Goal: Navigation & Orientation: Find specific page/section

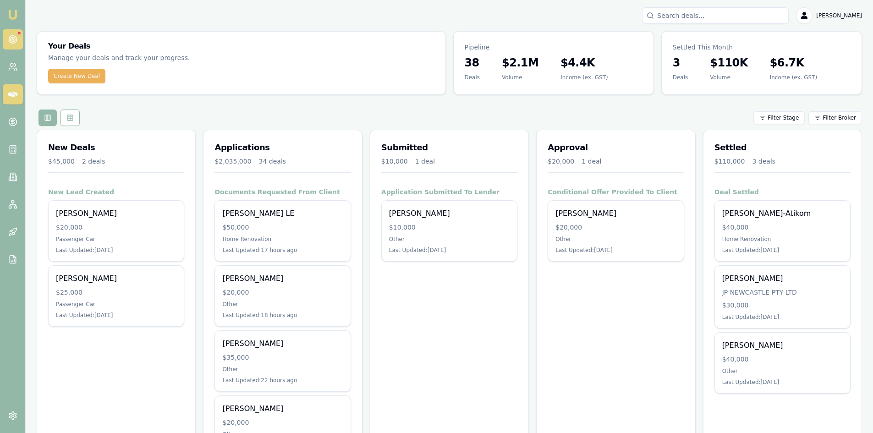
click at [17, 40] on link at bounding box center [13, 39] width 20 height 20
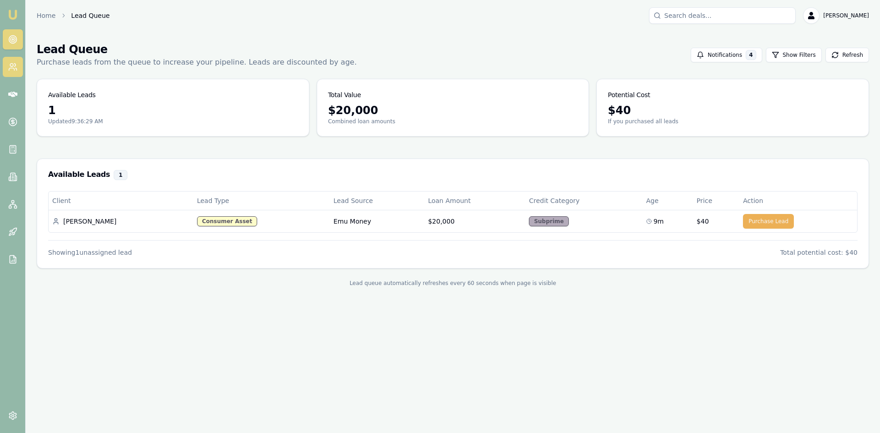
click at [13, 67] on icon at bounding box center [12, 66] width 9 height 9
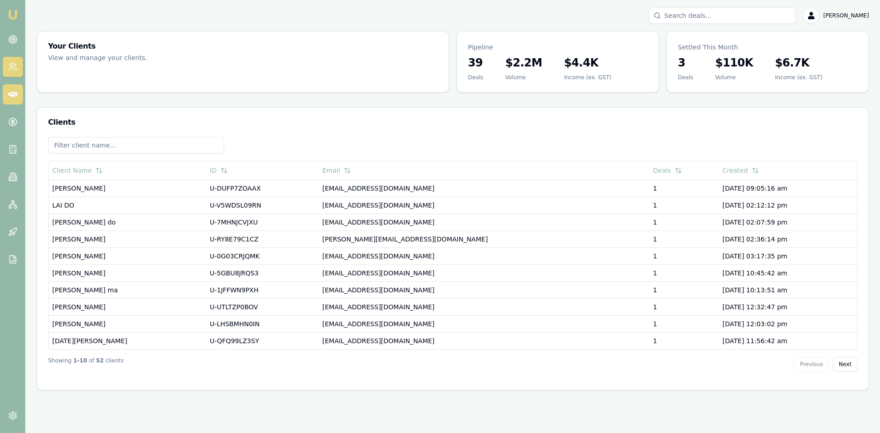
click at [11, 98] on icon at bounding box center [12, 94] width 9 height 9
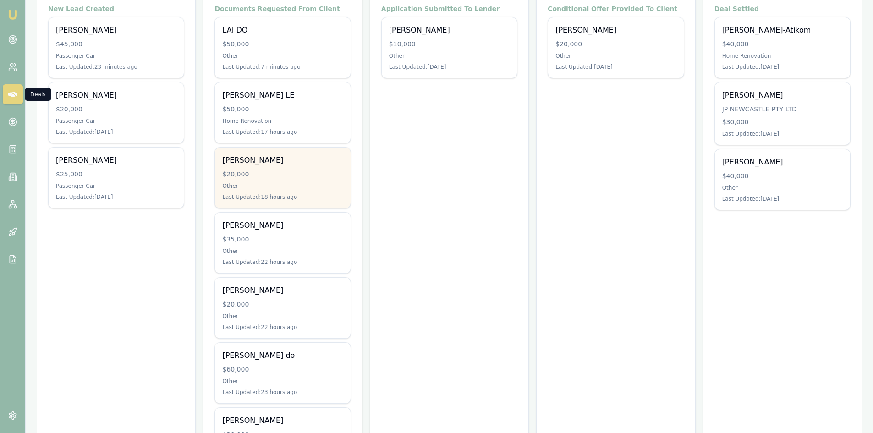
scroll to position [46, 0]
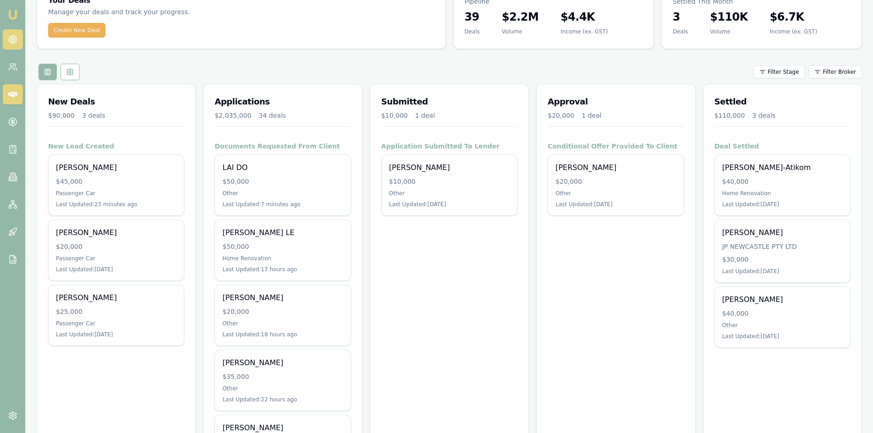
click at [11, 41] on icon at bounding box center [12, 39] width 9 height 9
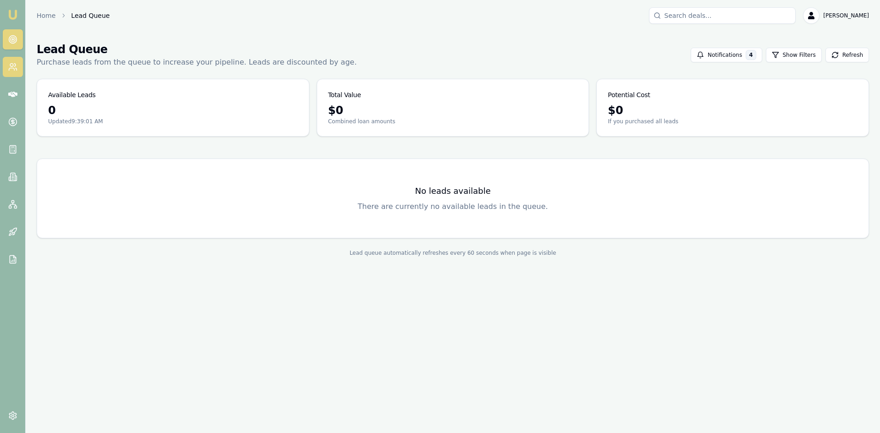
click at [7, 67] on link at bounding box center [13, 67] width 20 height 20
